Goal: Check status: Check status

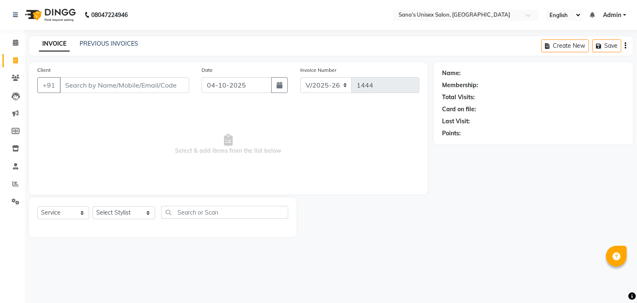
select select "6091"
select select "service"
click at [107, 43] on link "PREVIOUS INVOICES" at bounding box center [109, 43] width 58 height 7
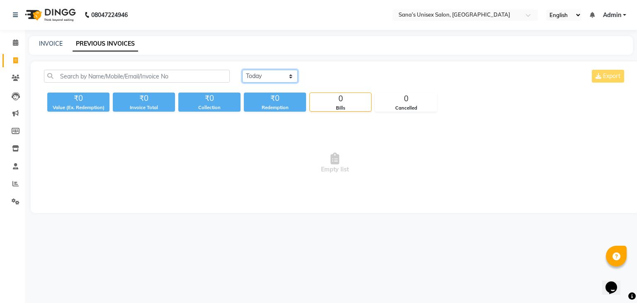
click at [283, 80] on select "[DATE] [DATE] Custom Range" at bounding box center [270, 76] width 56 height 13
click at [242, 70] on select "[DATE] [DATE] Custom Range" at bounding box center [270, 76] width 56 height 13
click at [263, 81] on select "[DATE] [DATE] Custom Range" at bounding box center [273, 76] width 62 height 13
select select "today"
click at [242, 70] on select "[DATE] [DATE] Custom Range" at bounding box center [273, 76] width 62 height 13
